Goal: Task Accomplishment & Management: Manage account settings

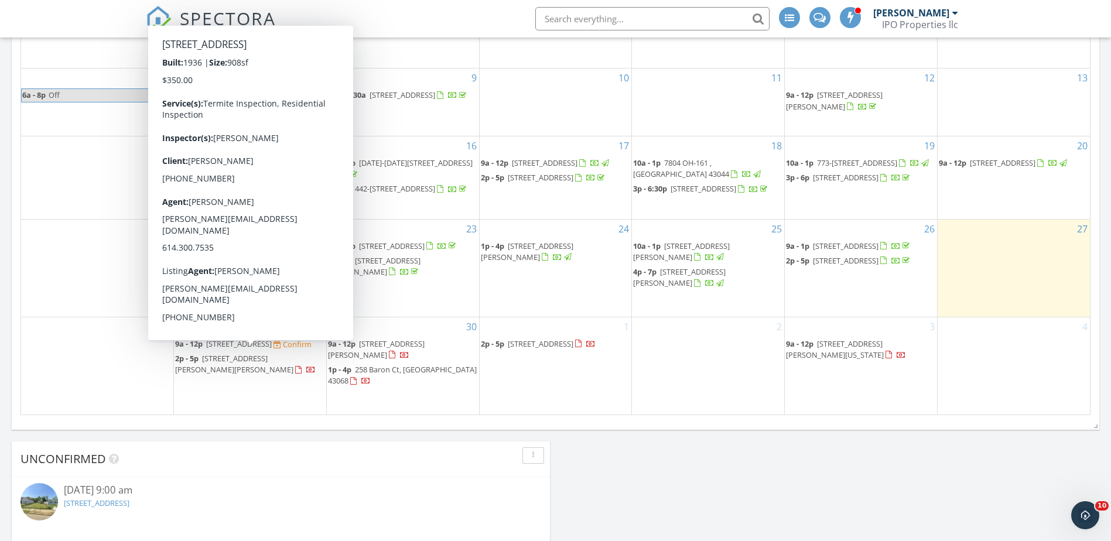
scroll to position [293, 0]
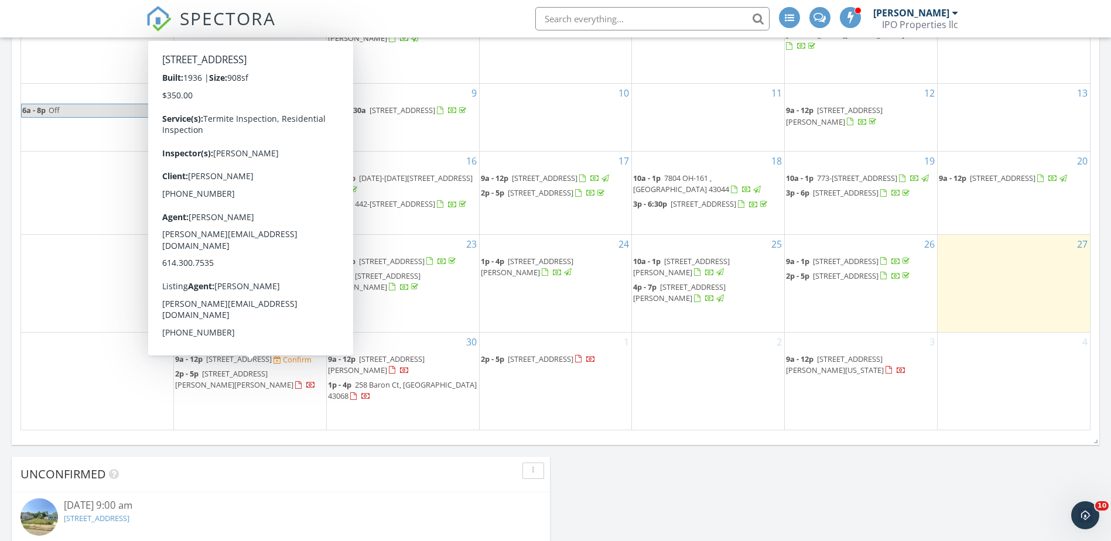
click at [226, 364] on span "[STREET_ADDRESS]" at bounding box center [239, 359] width 66 height 11
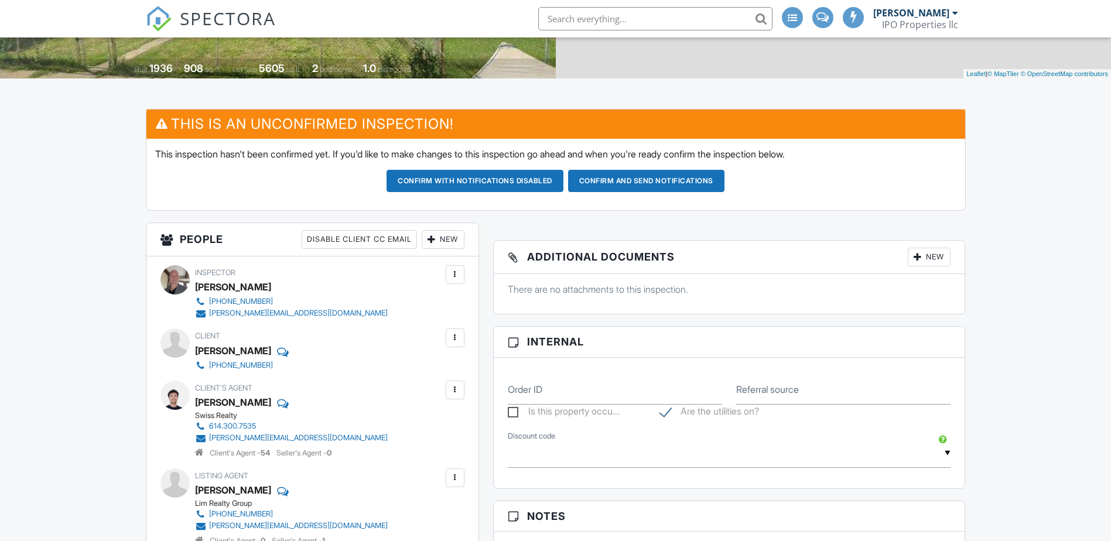
scroll to position [233, 0]
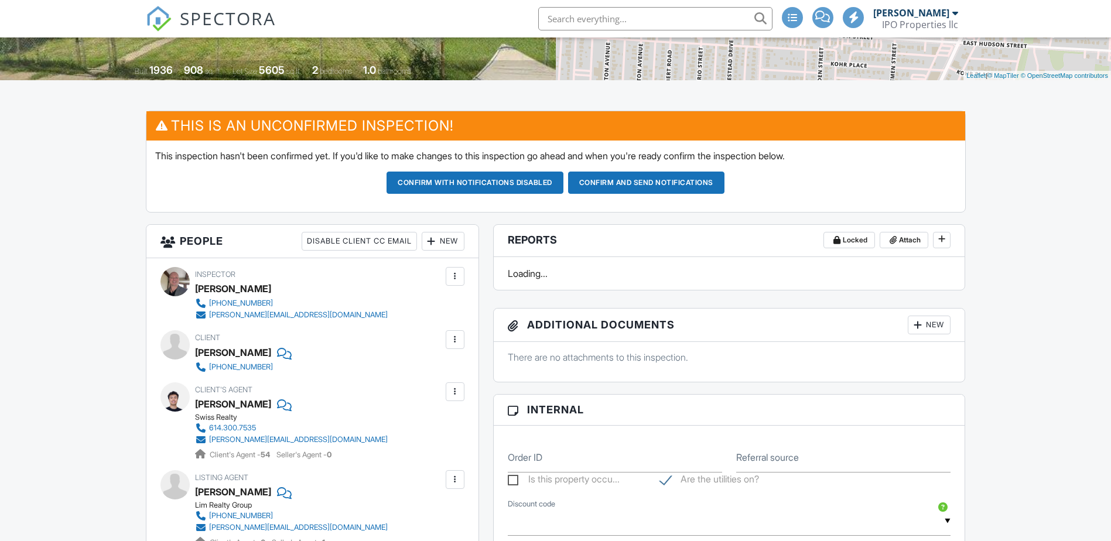
click at [455, 339] on div at bounding box center [455, 340] width 12 height 12
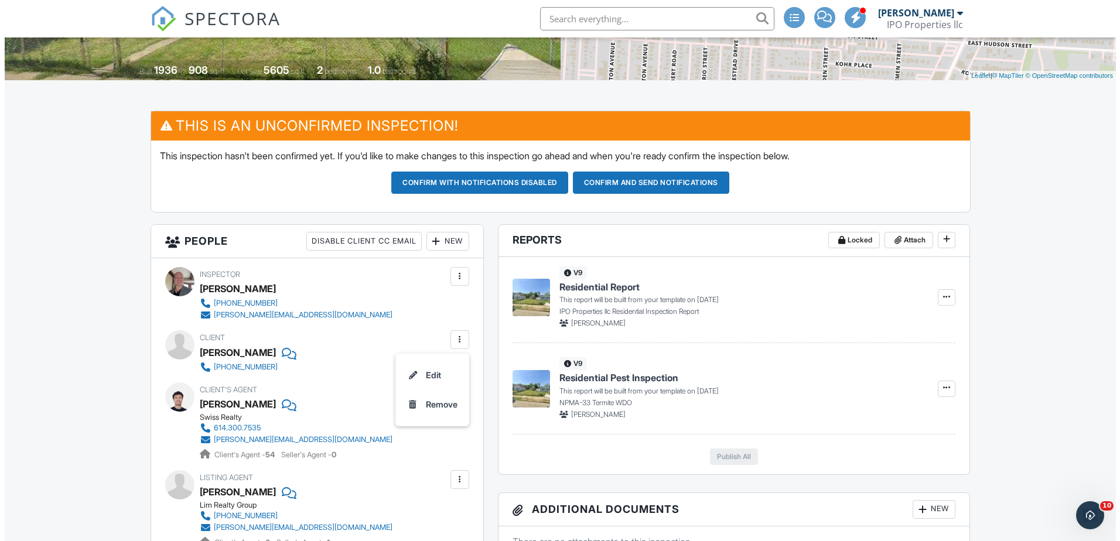
scroll to position [0, 0]
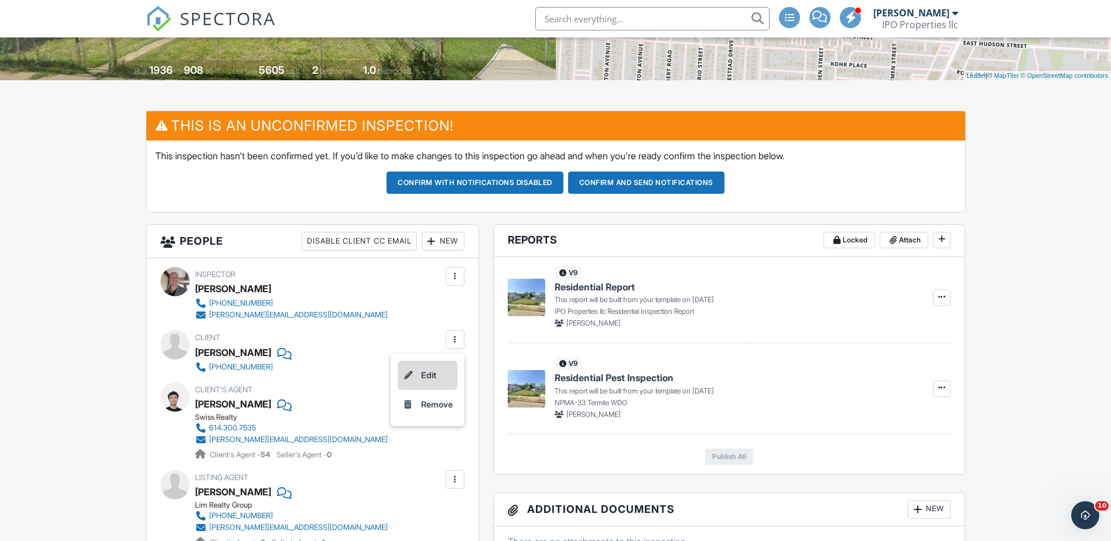
click at [430, 375] on li "Edit" at bounding box center [428, 375] width 60 height 29
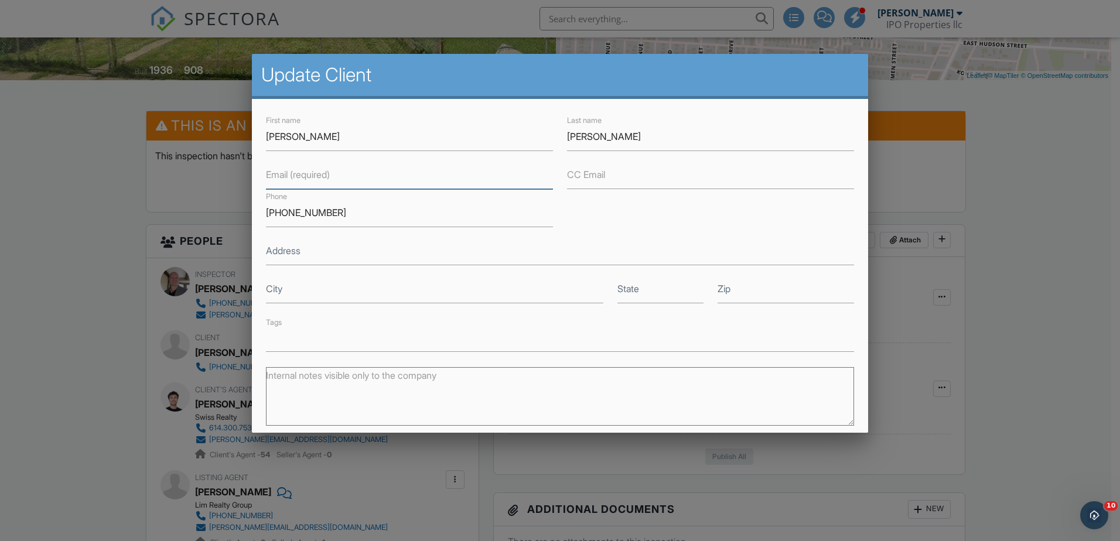
click at [348, 178] on input "Email (required)" at bounding box center [409, 175] width 287 height 29
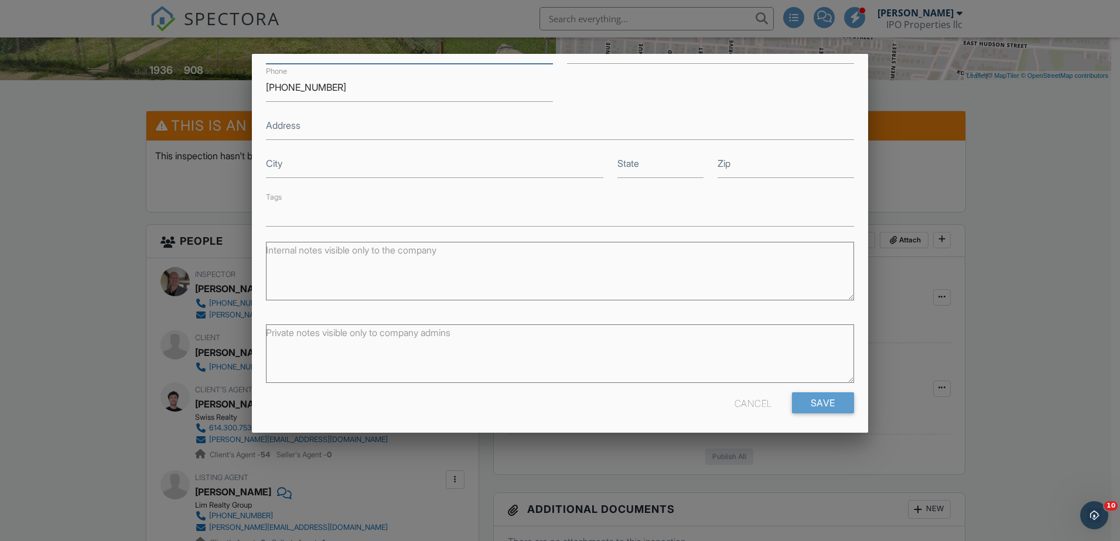
scroll to position [128, 0]
type input "[PERSON_NAME][EMAIL_ADDRESS][PERSON_NAME][DOMAIN_NAME]"
click at [816, 395] on input "Save" at bounding box center [823, 400] width 62 height 21
